Goal: Use online tool/utility: Utilize a website feature to perform a specific function

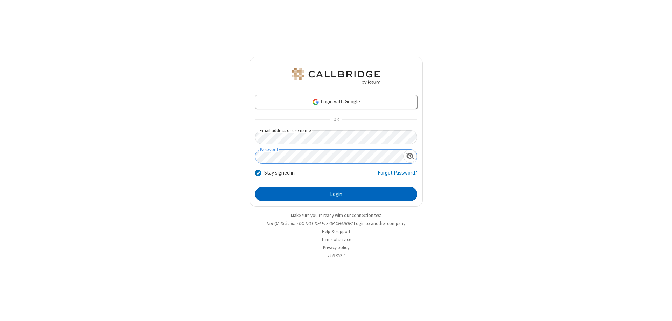
click at [336, 194] on button "Login" at bounding box center [336, 194] width 162 height 14
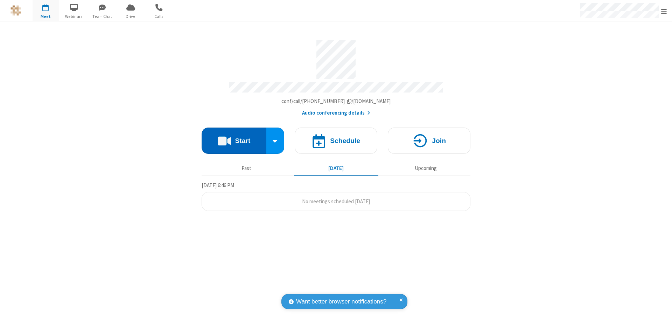
click at [234, 137] on button "Start" at bounding box center [234, 140] width 65 height 26
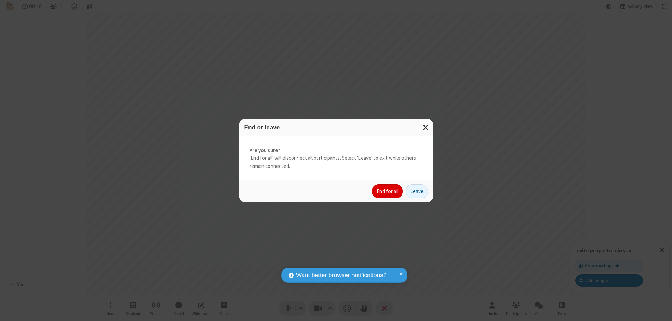
click at [388, 191] on button "End for all" at bounding box center [387, 191] width 31 height 14
